Goal: Obtain resource: Obtain resource

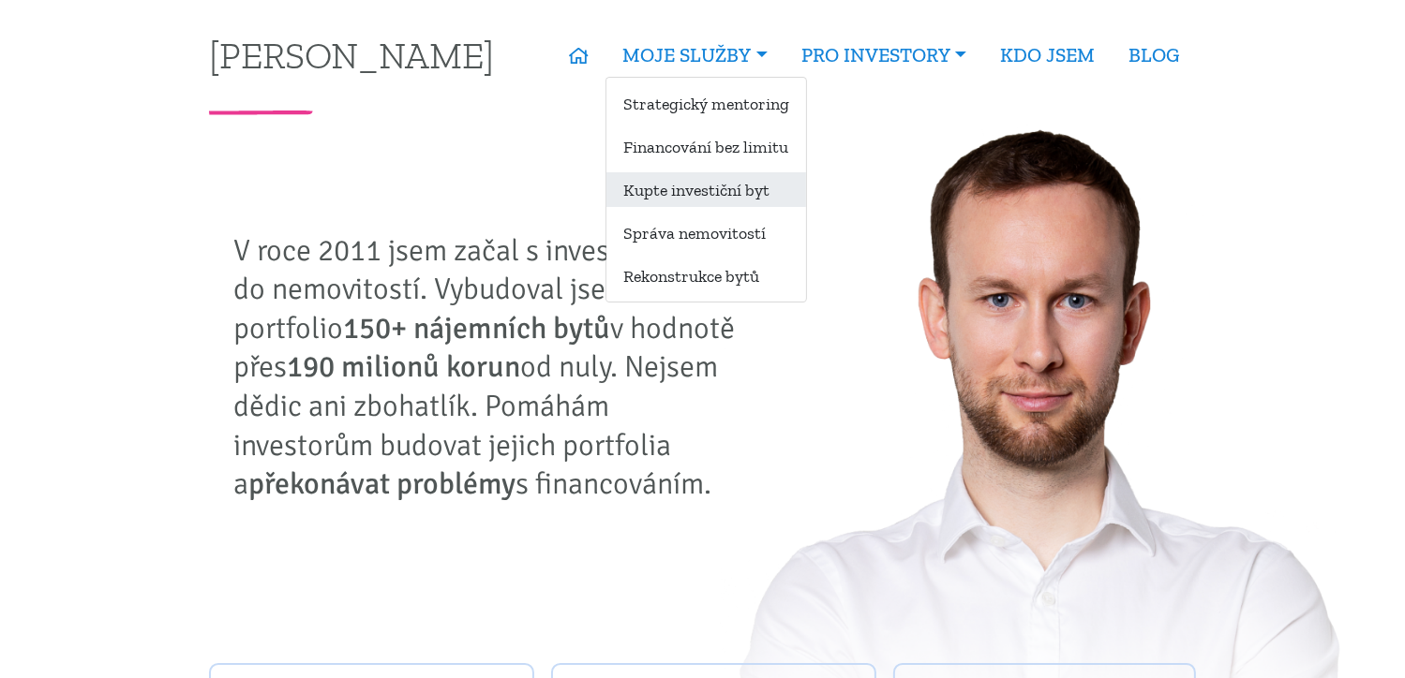
click at [708, 183] on link "Kupte investiční byt" at bounding box center [706, 189] width 200 height 35
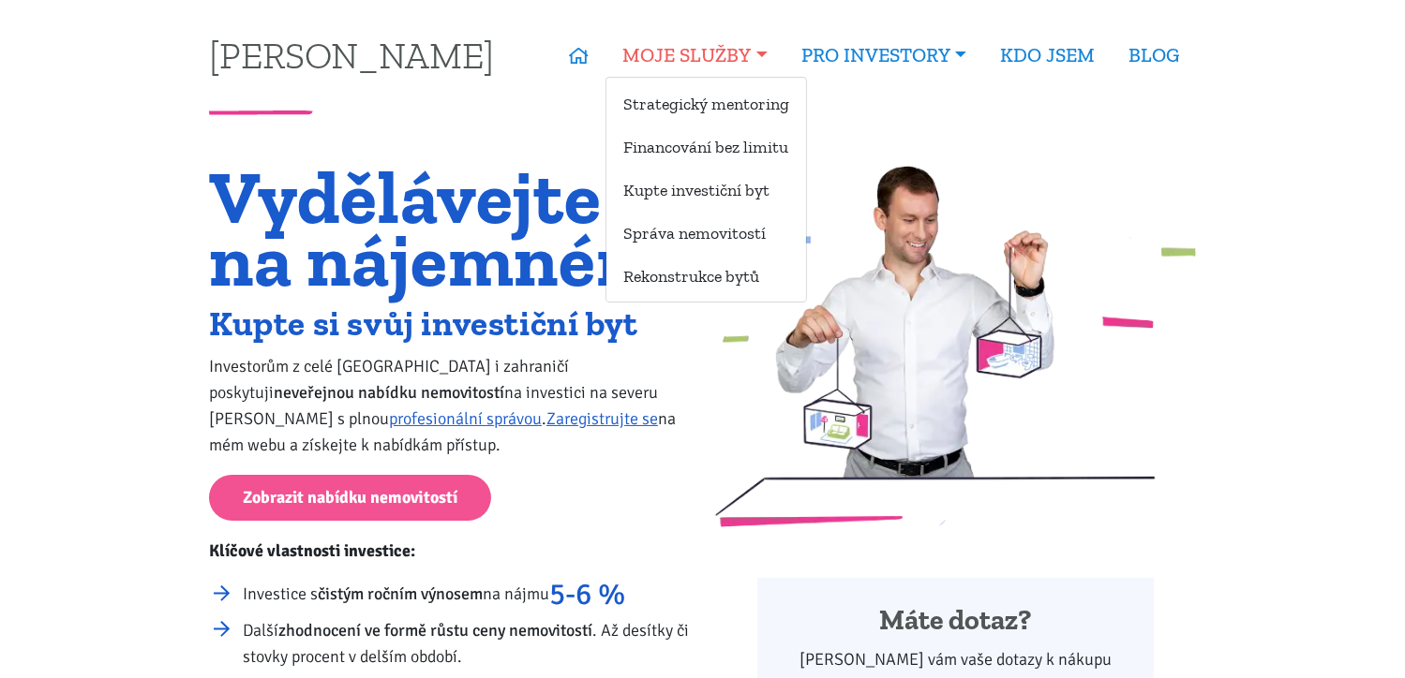
click at [693, 68] on link "MOJE SLUŽBY" at bounding box center [694, 55] width 178 height 43
click at [736, 158] on link "Financování bez limitu" at bounding box center [706, 146] width 200 height 35
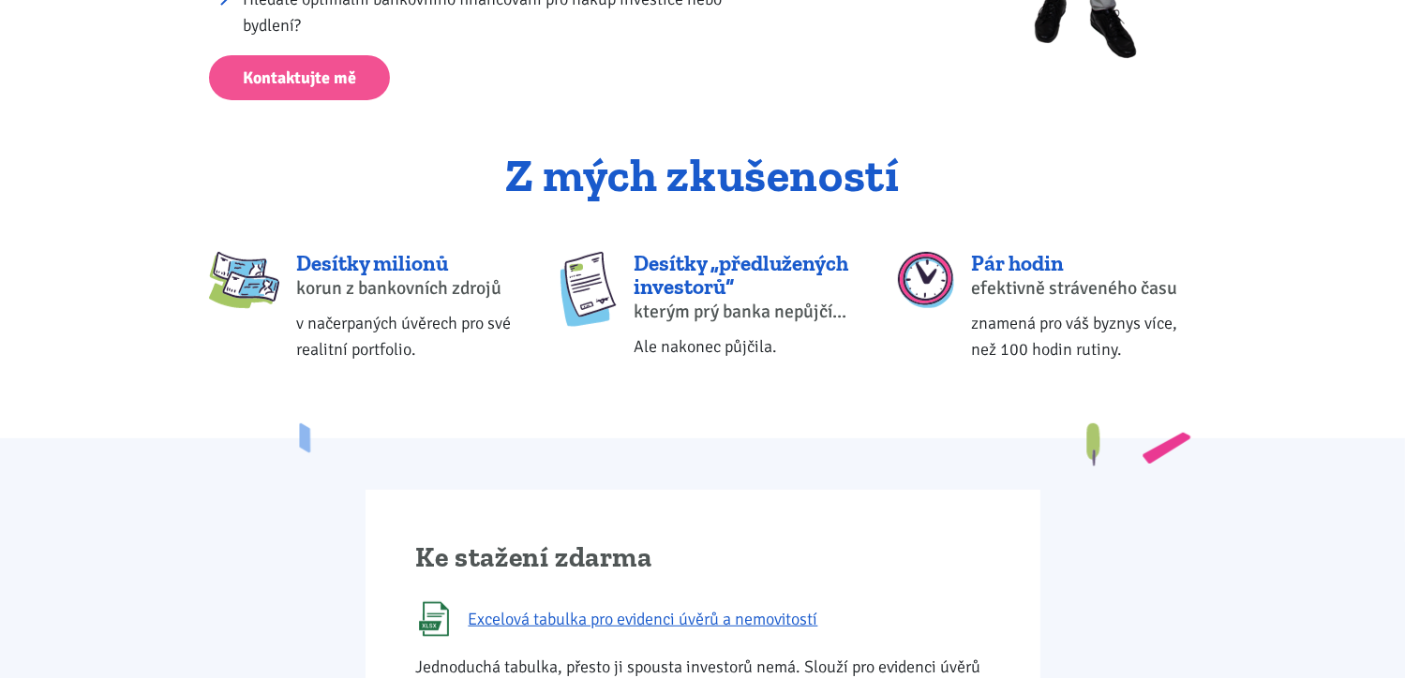
scroll to position [937, 0]
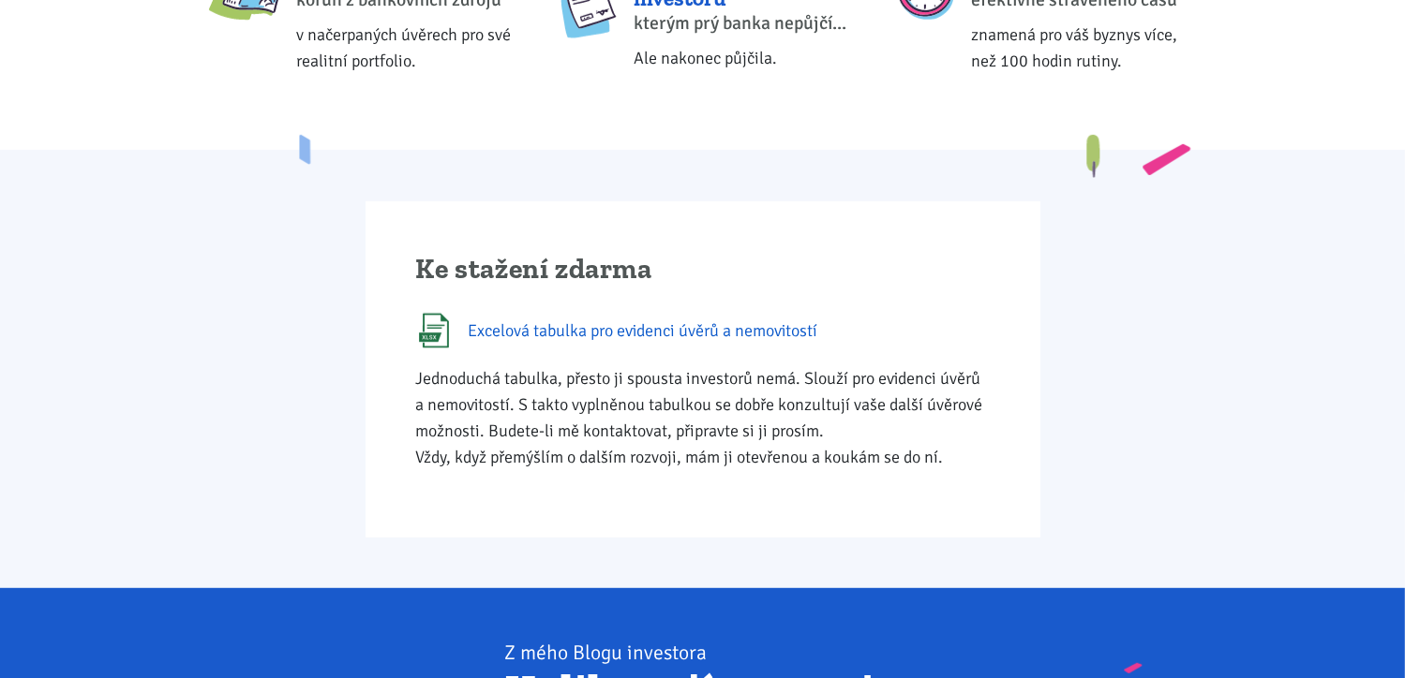
click at [491, 321] on span "Excelová tabulka pro evidenci úvěrů a nemovitostí" at bounding box center [644, 331] width 350 height 26
